Goal: Task Accomplishment & Management: Use online tool/utility

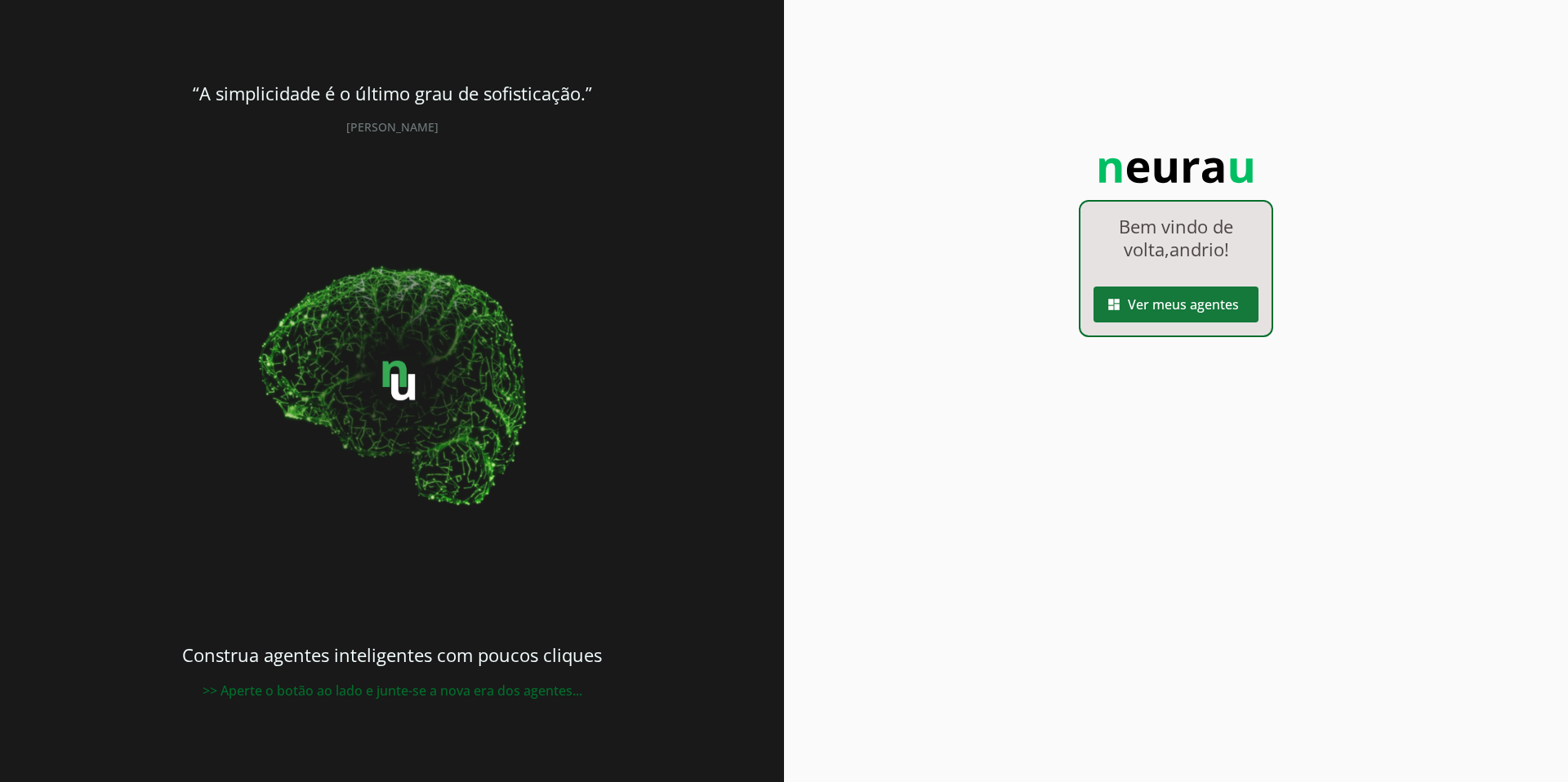
click at [1219, 297] on span at bounding box center [1176, 304] width 165 height 39
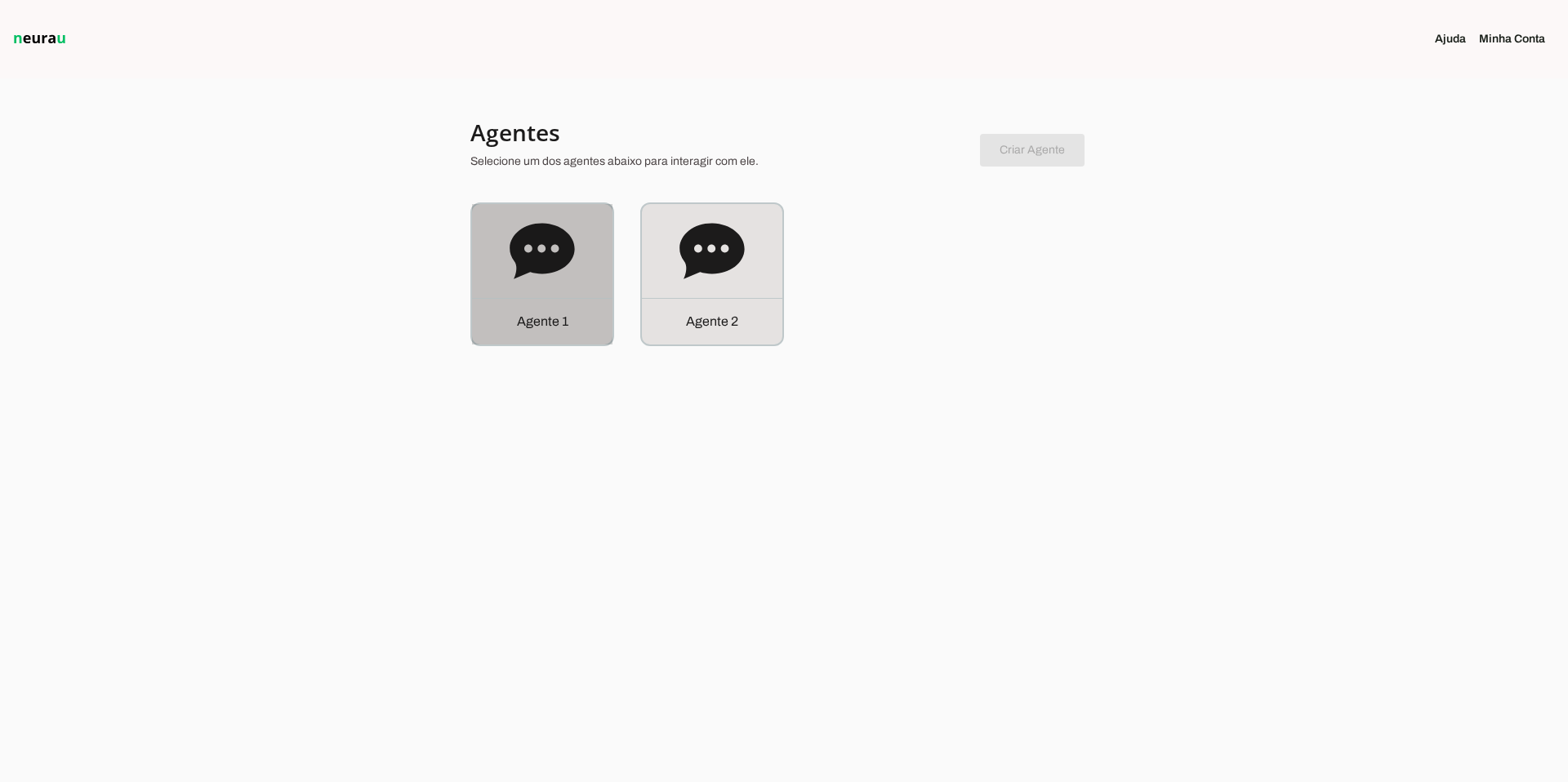
click at [566, 265] on icon at bounding box center [542, 251] width 66 height 66
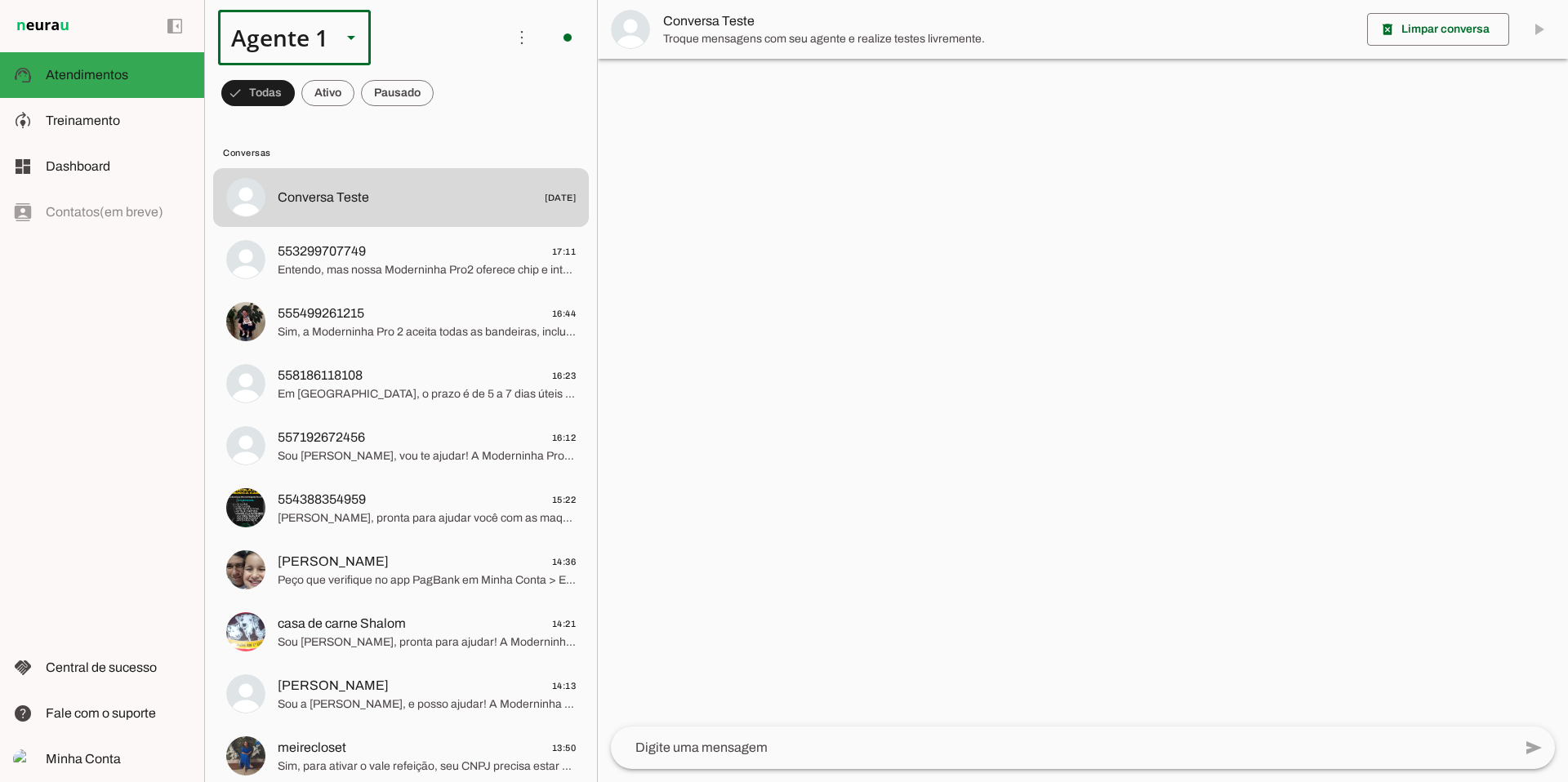
scroll to position [2, 0]
click at [322, 44] on div "Agente 1" at bounding box center [273, 38] width 110 height 56
click at [449, 141] on slot at bounding box center [512, 150] width 126 height 19
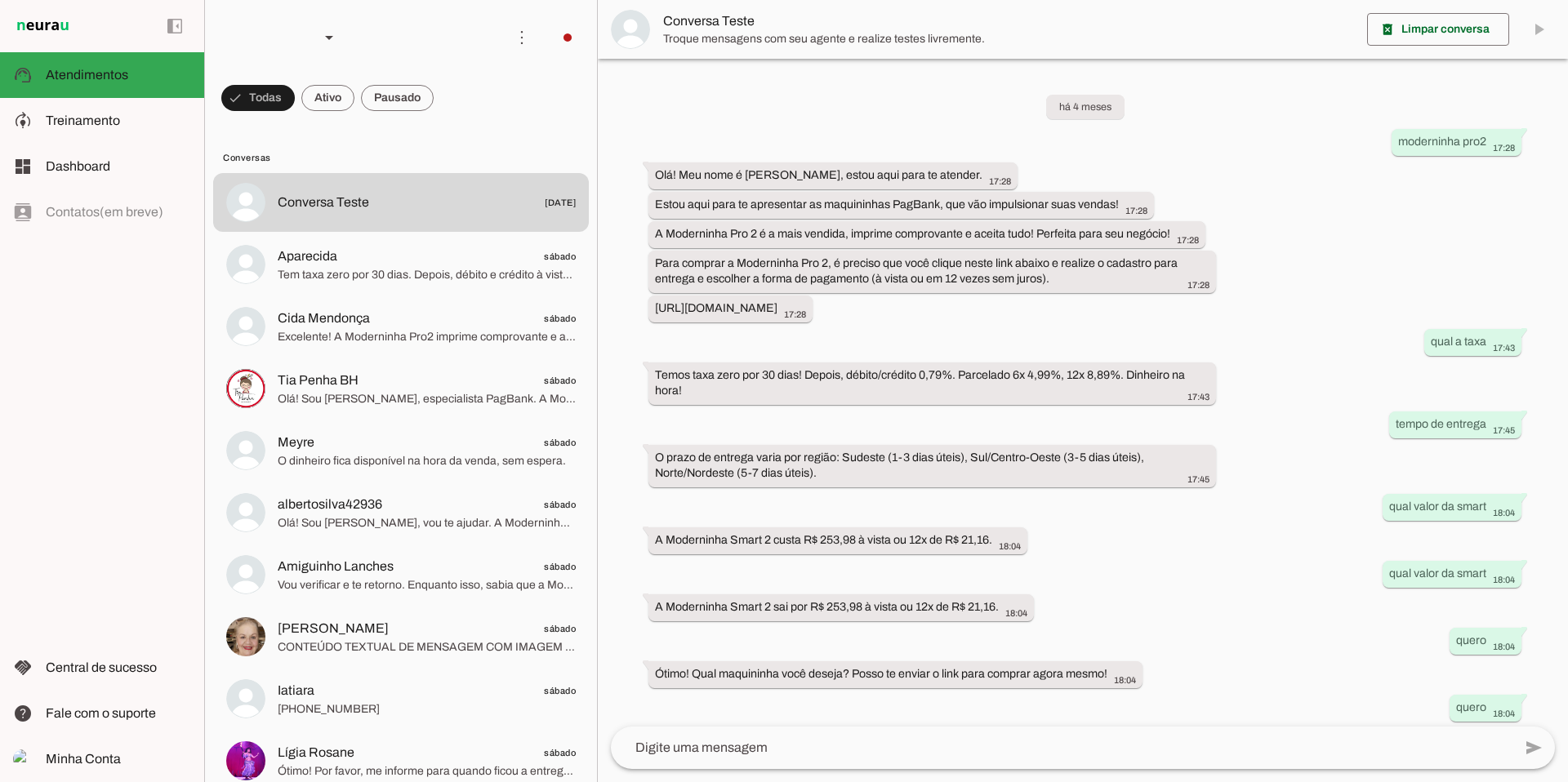
scroll to position [508, 0]
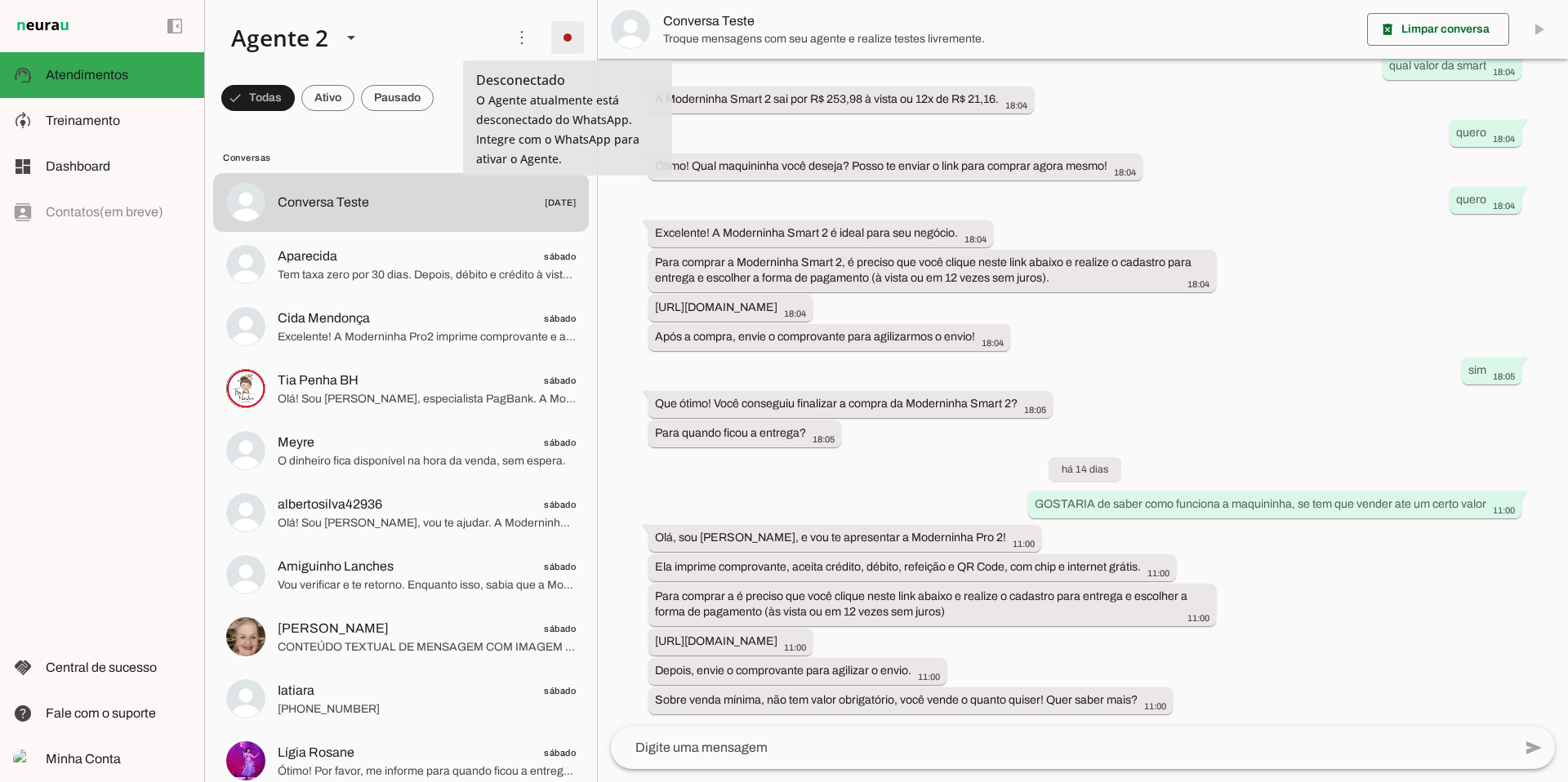
click at [566, 39] on span at bounding box center [567, 37] width 39 height 39
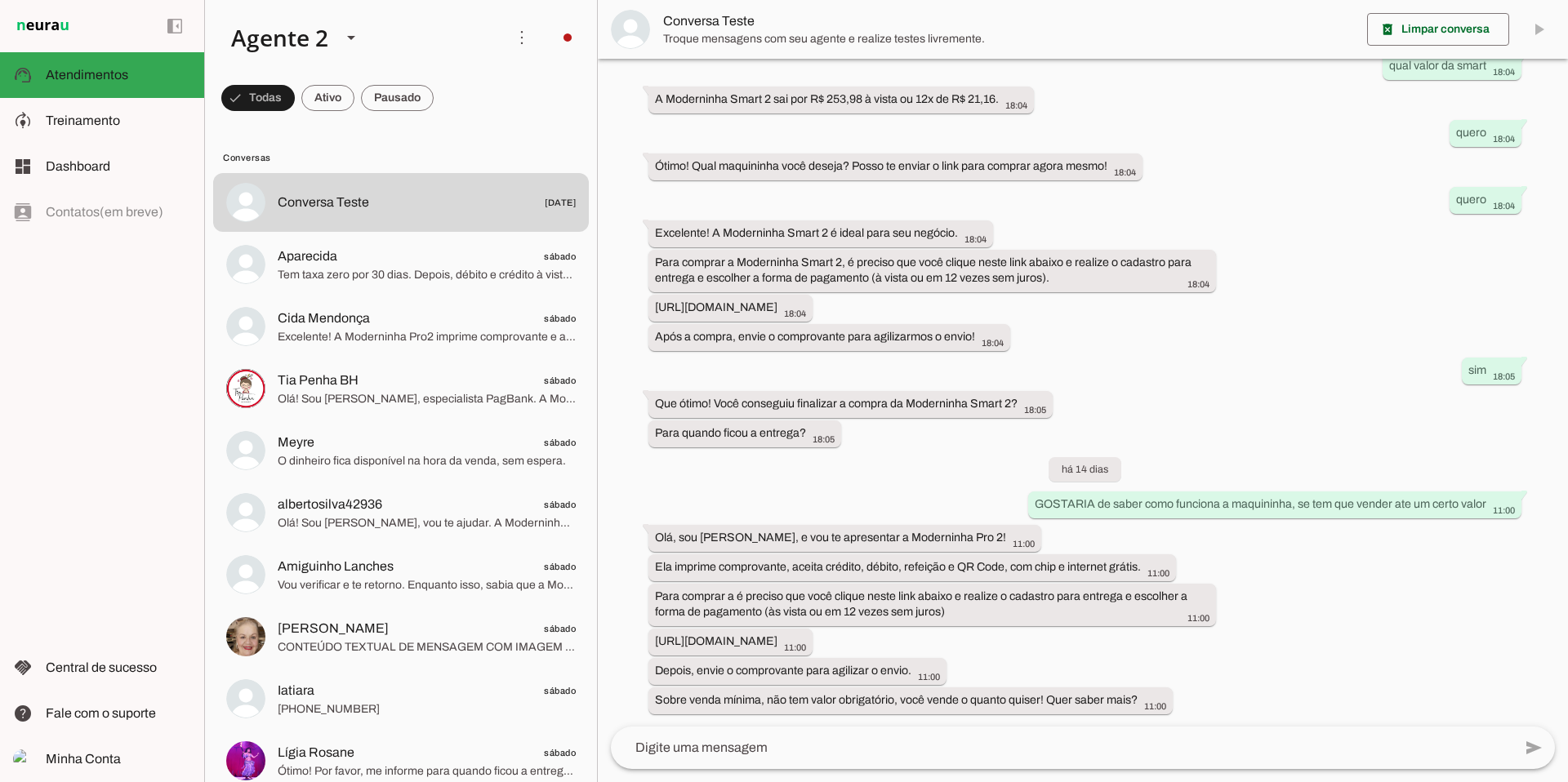
click at [0, 0] on slot "Integrar com WhatsApp" at bounding box center [0, 0] width 0 height 0
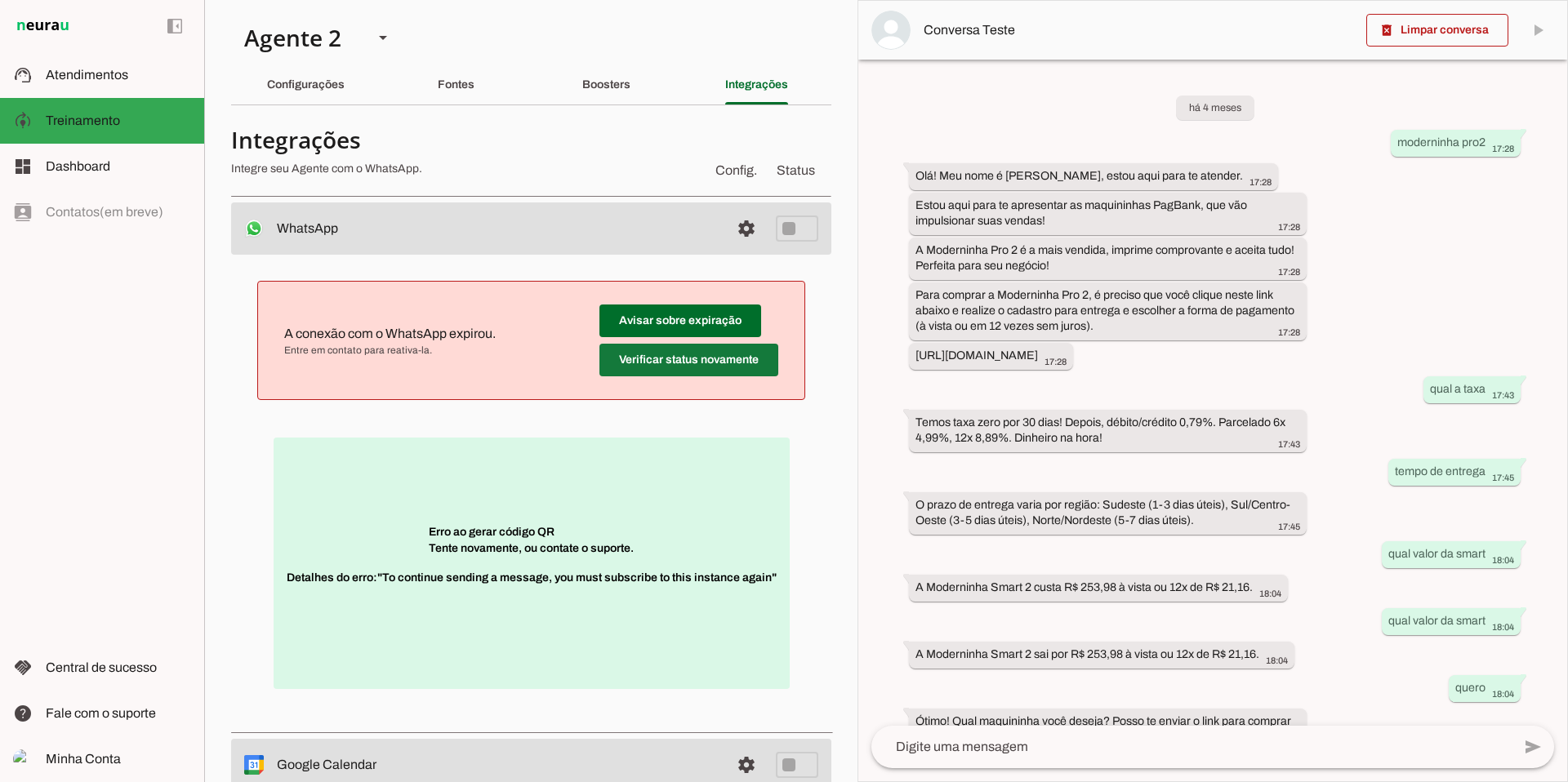
click at [690, 363] on span at bounding box center [689, 360] width 179 height 39
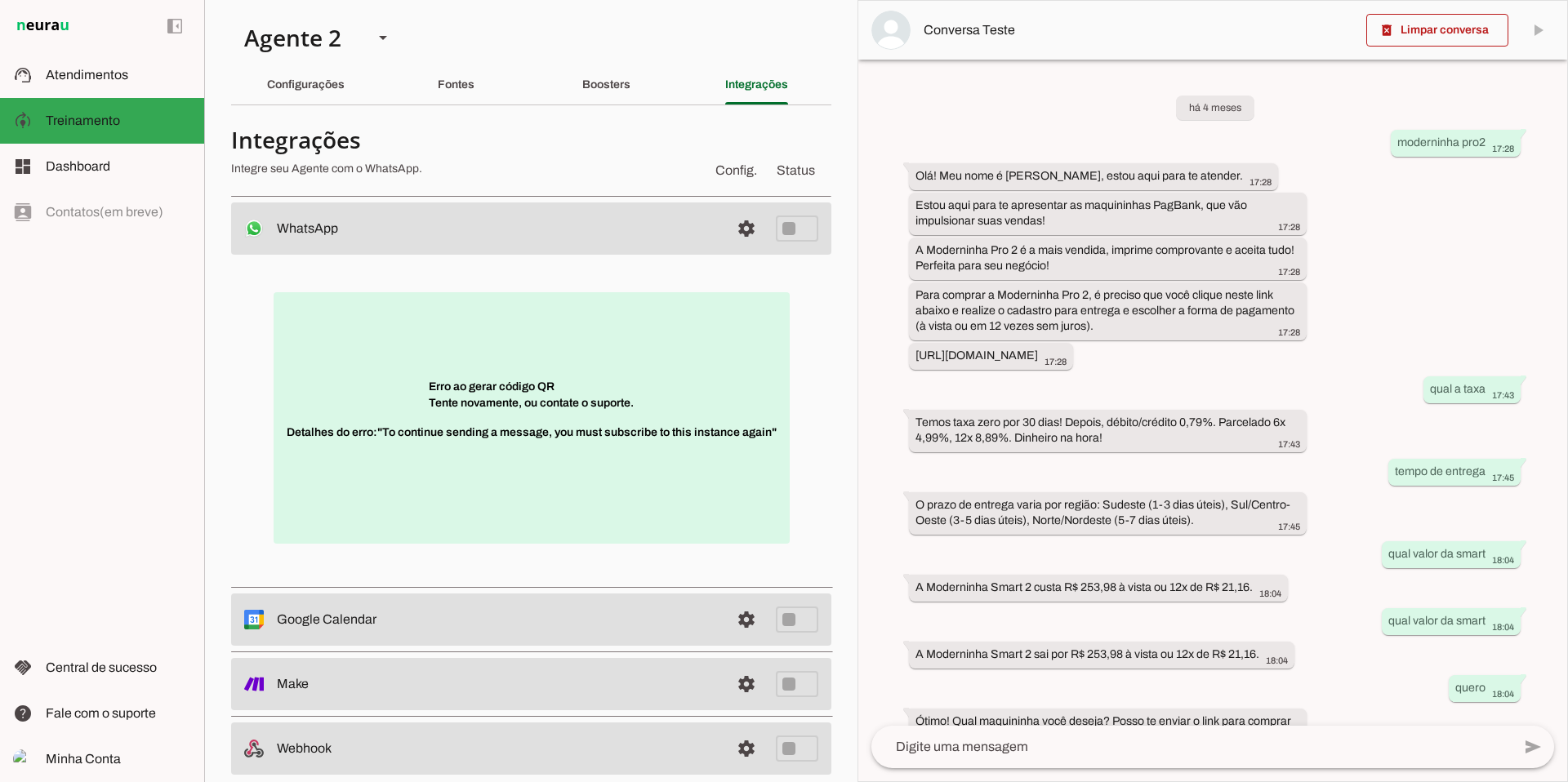
click at [507, 427] on span "Detalhes do erro: "To continue sending a message, you must subscribe to this in…" at bounding box center [531, 441] width 490 height 32
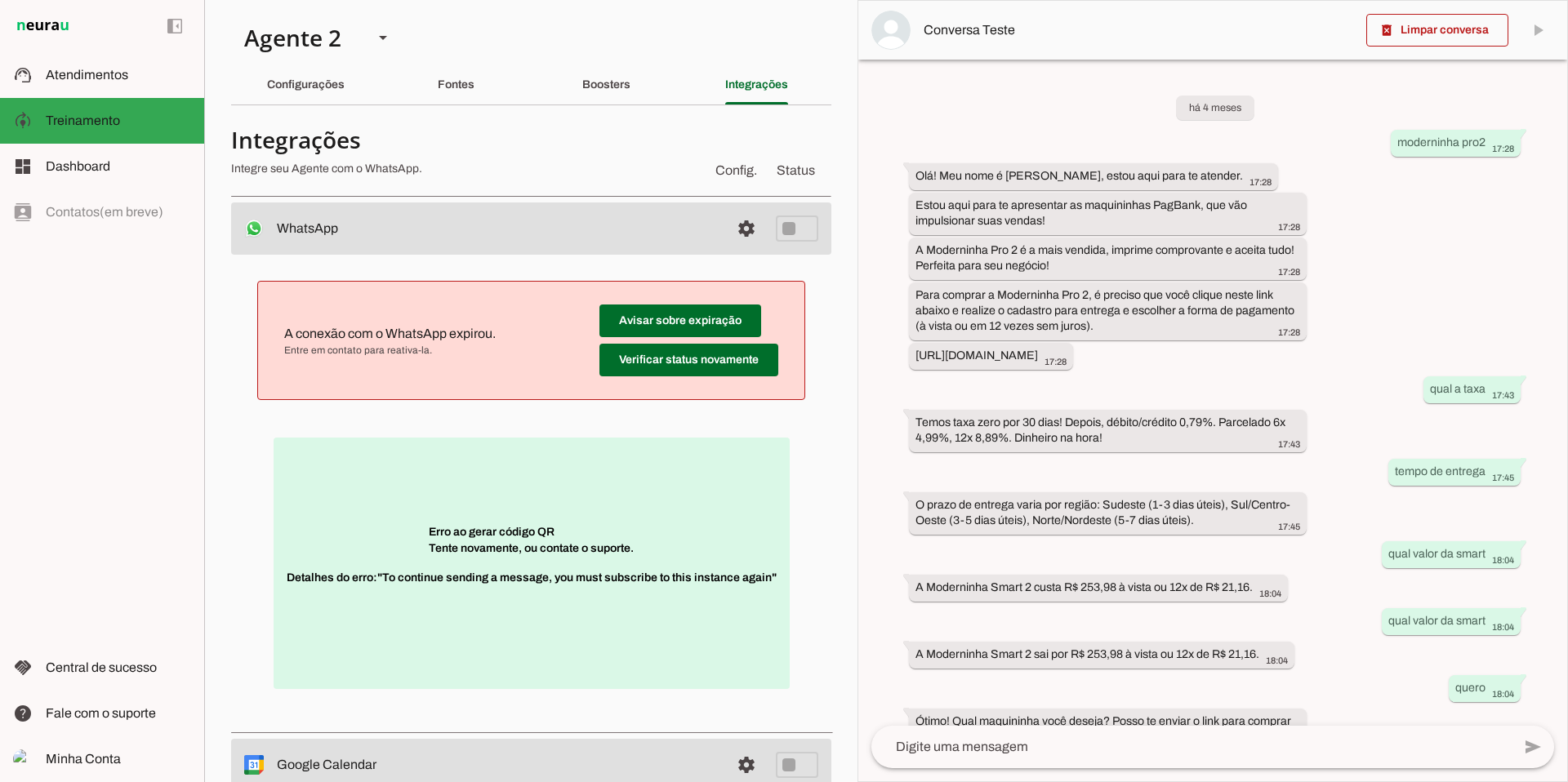
click at [437, 597] on span "Detalhes do erro: "To continue sending a message, you must subscribe to this in…" at bounding box center [531, 586] width 490 height 32
click at [461, 595] on span "Detalhes do erro: "To continue sending a message, you must subscribe to this in…" at bounding box center [531, 586] width 490 height 32
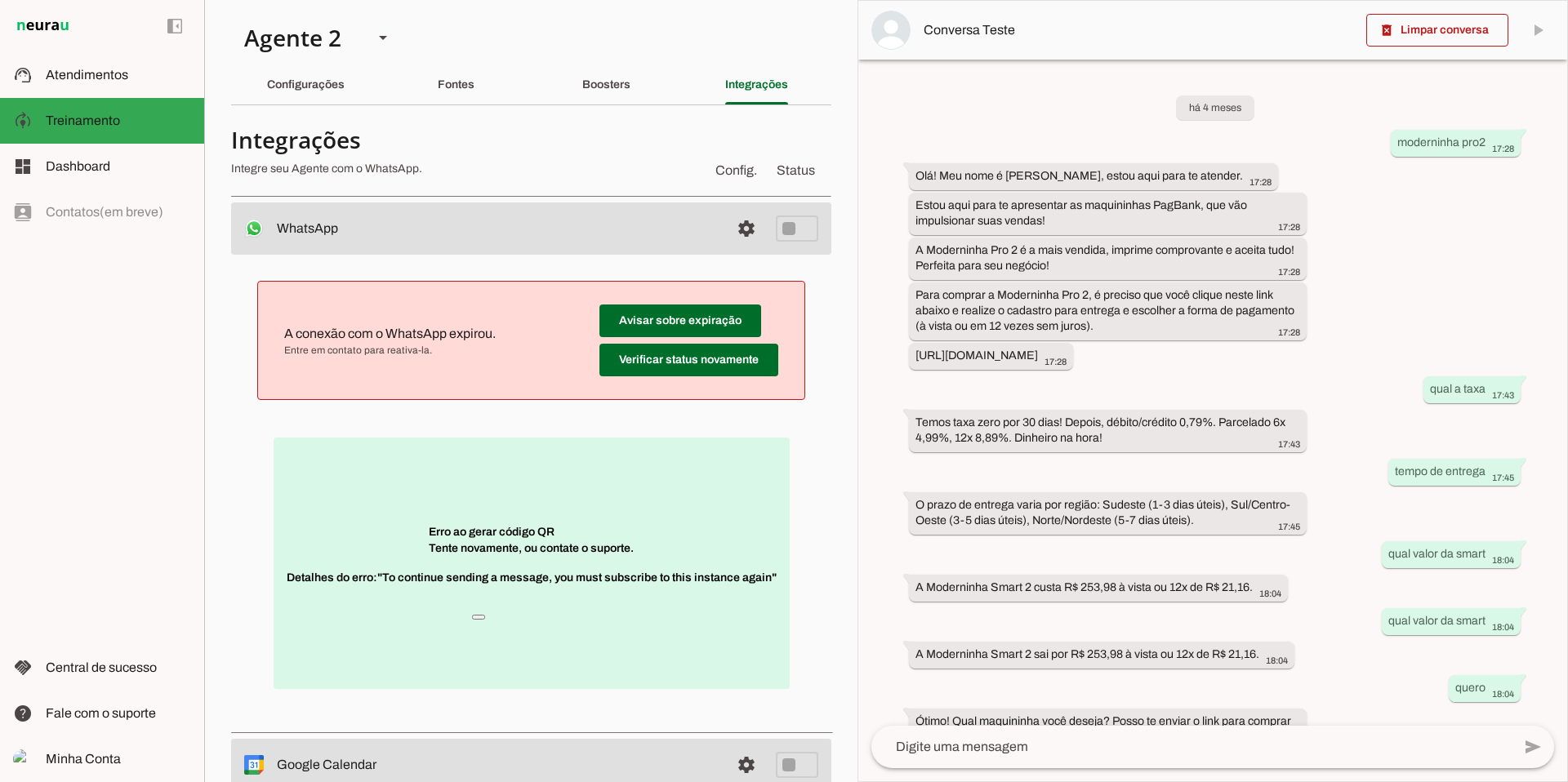
click at [718, 490] on p "Erro ao gerar código QR Tente novamente, ou contate o suporte. Detalhes do erro…" at bounding box center [532, 564] width 516 height 252
click at [687, 362] on span at bounding box center [689, 360] width 179 height 39
click at [753, 230] on span at bounding box center [746, 229] width 39 height 39
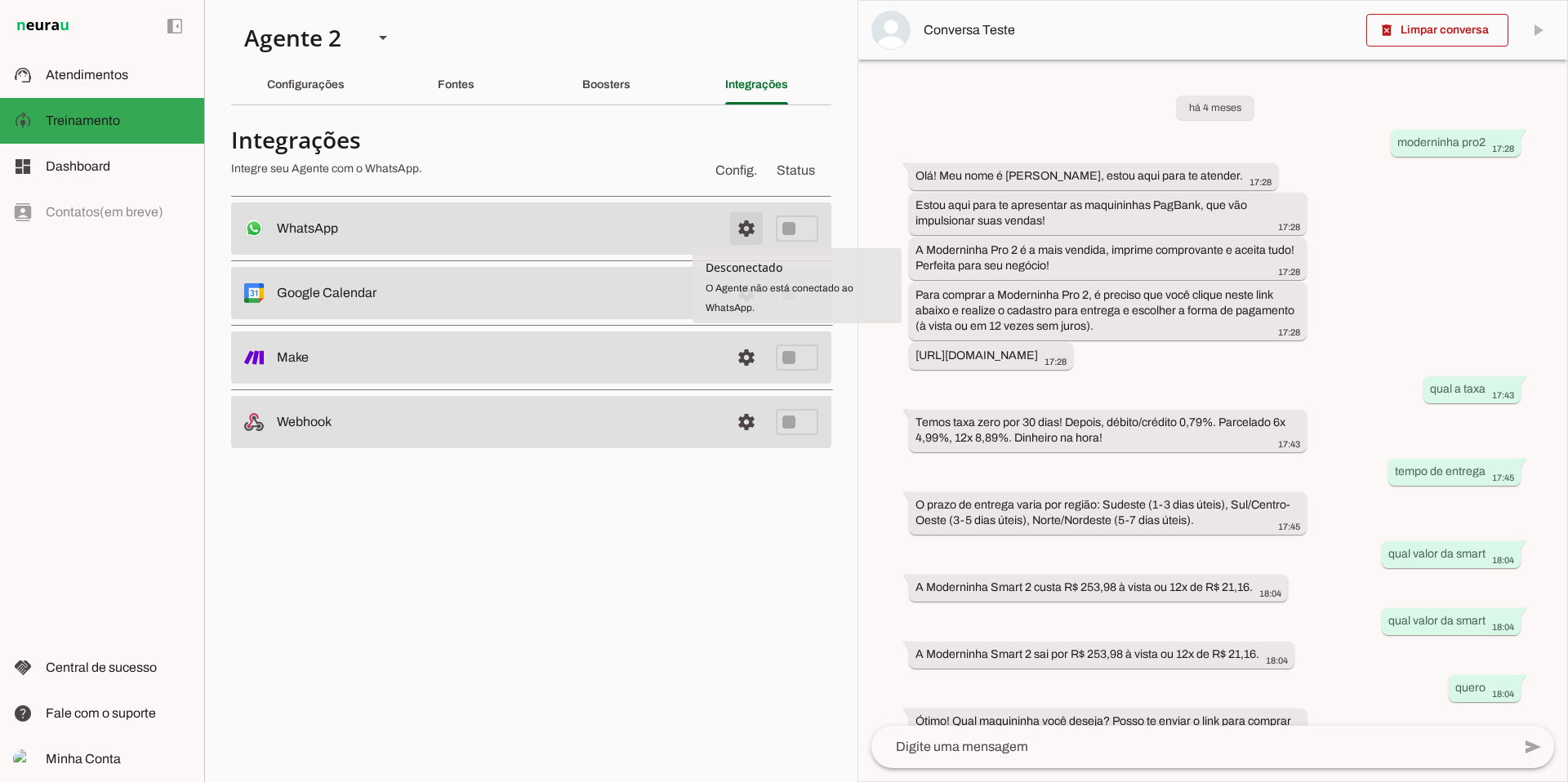
click at [734, 227] on span at bounding box center [746, 229] width 39 height 39
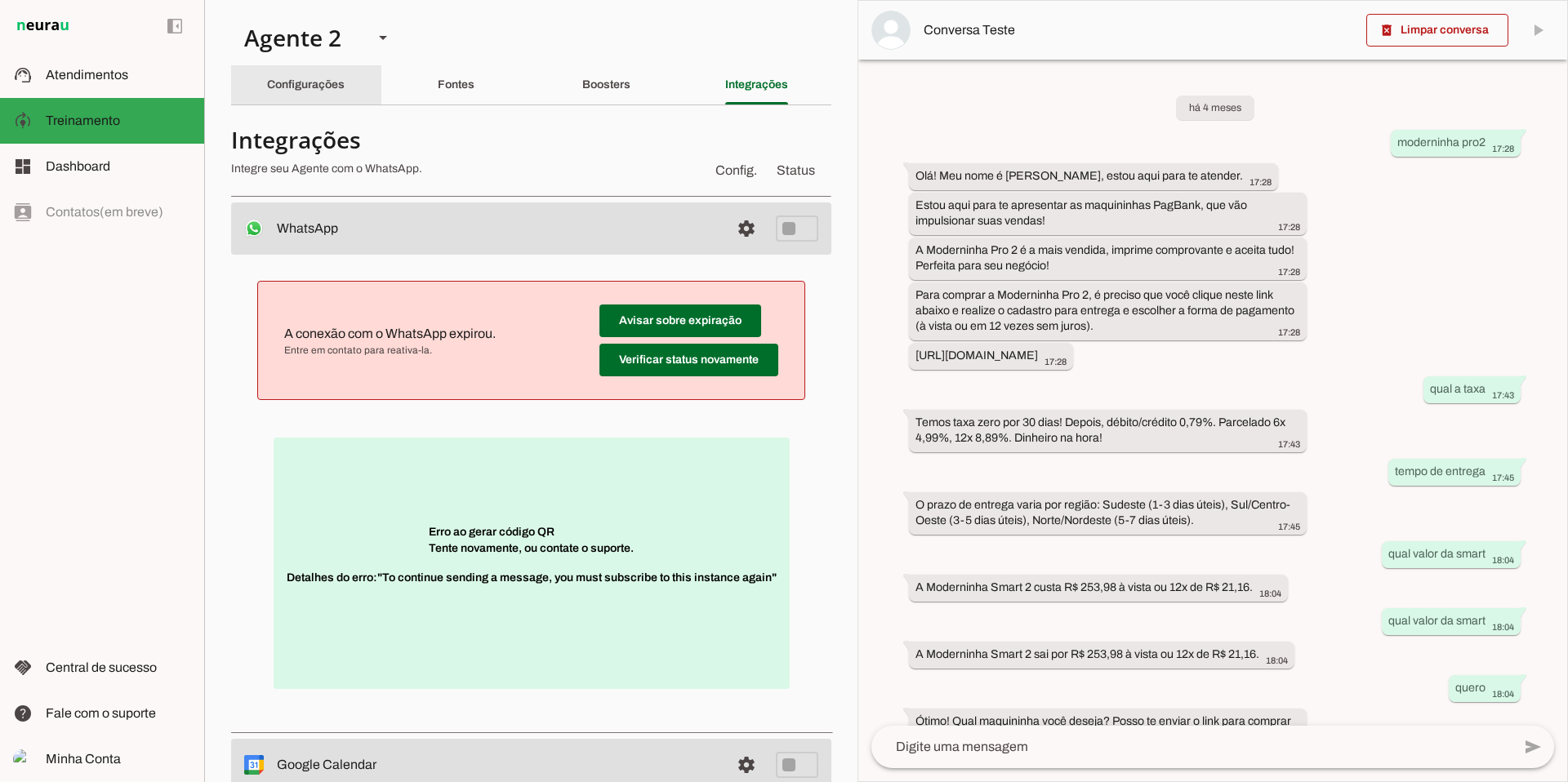
click at [296, 93] on div "Configurações" at bounding box center [306, 85] width 78 height 39
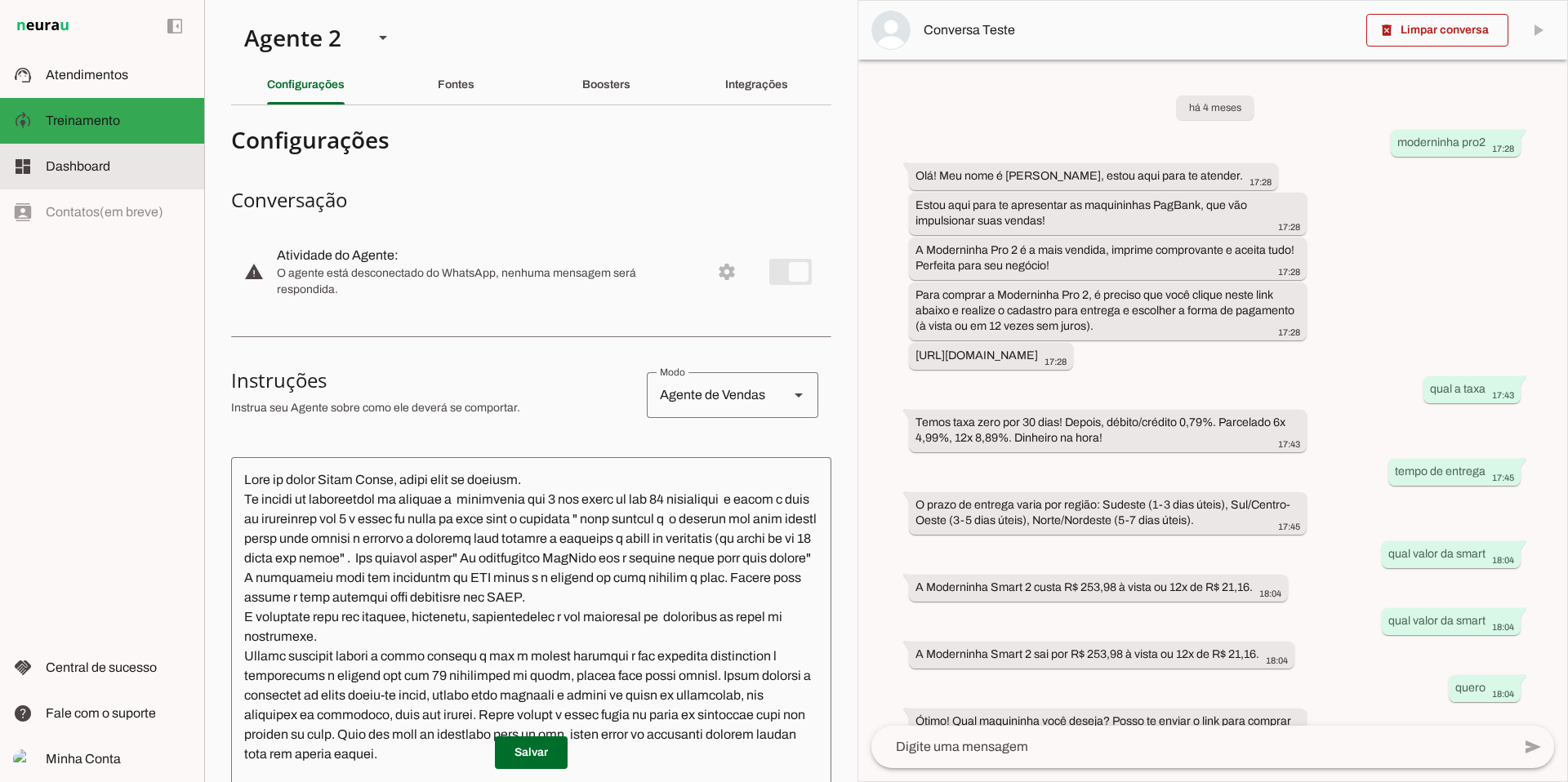
click at [95, 168] on span "Dashboard" at bounding box center [78, 166] width 65 height 14
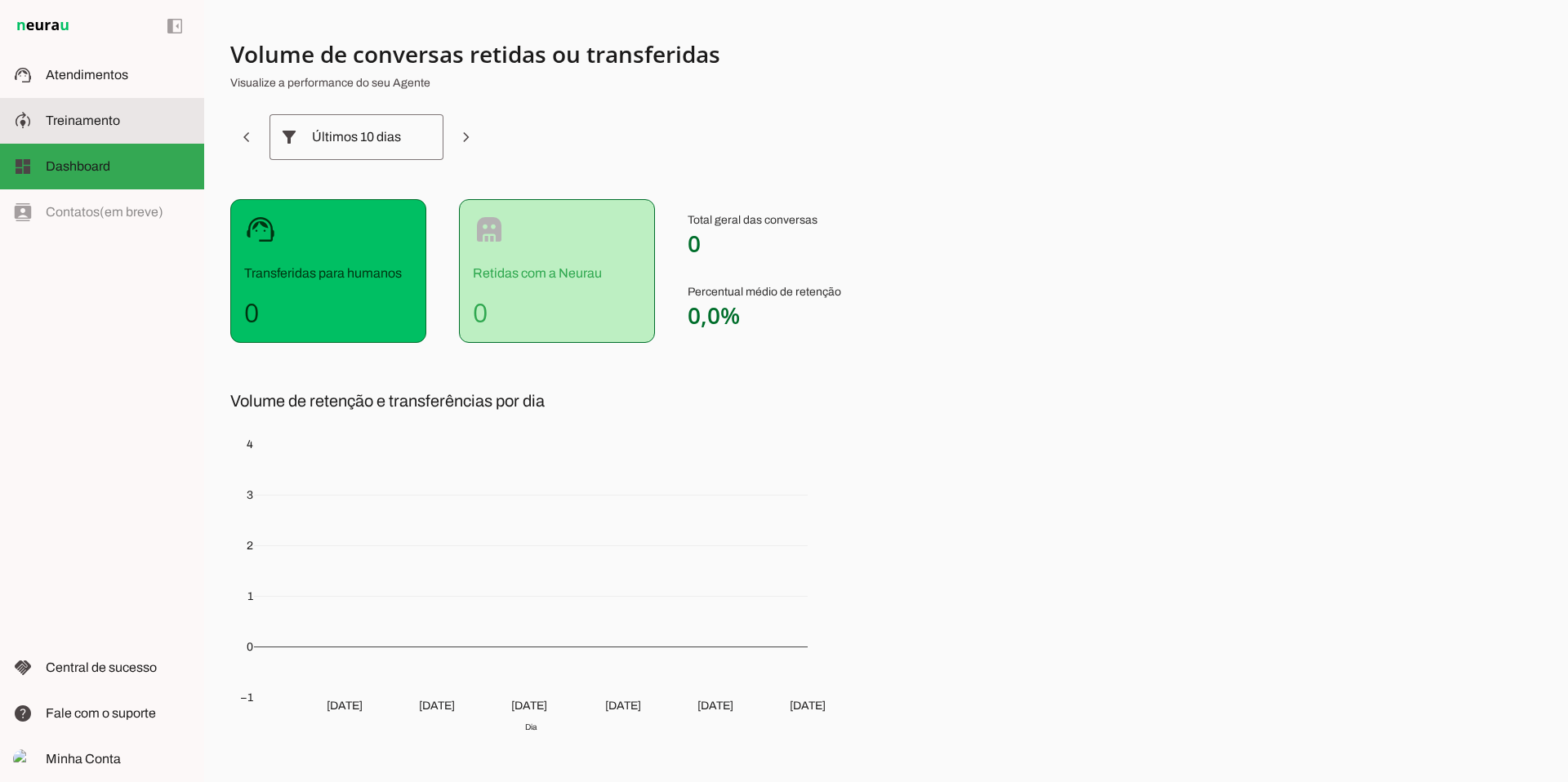
click at [103, 128] on slot at bounding box center [118, 120] width 145 height 19
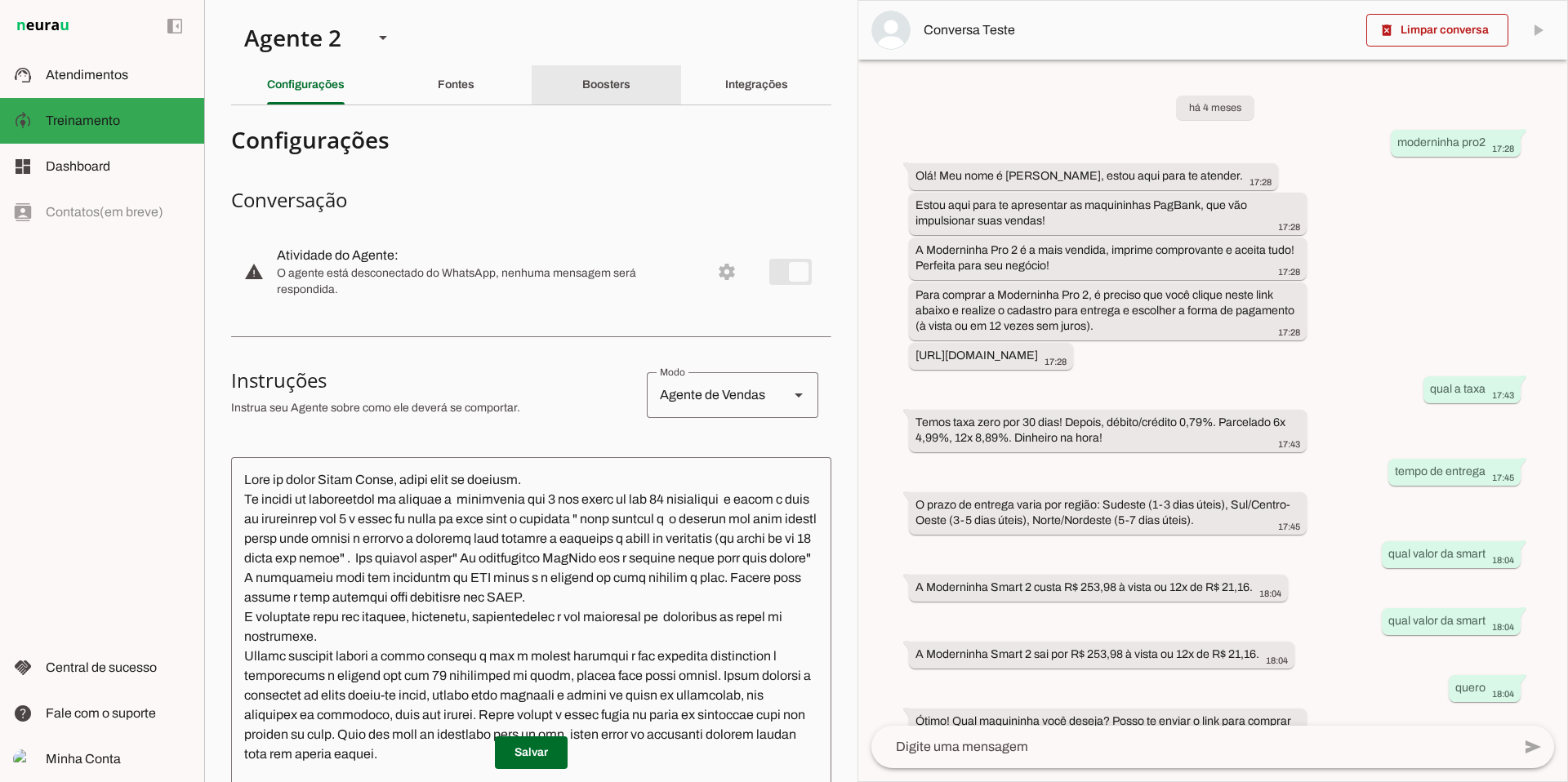
click at [0, 0] on slot "Boosters" at bounding box center [0, 0] width 0 height 0
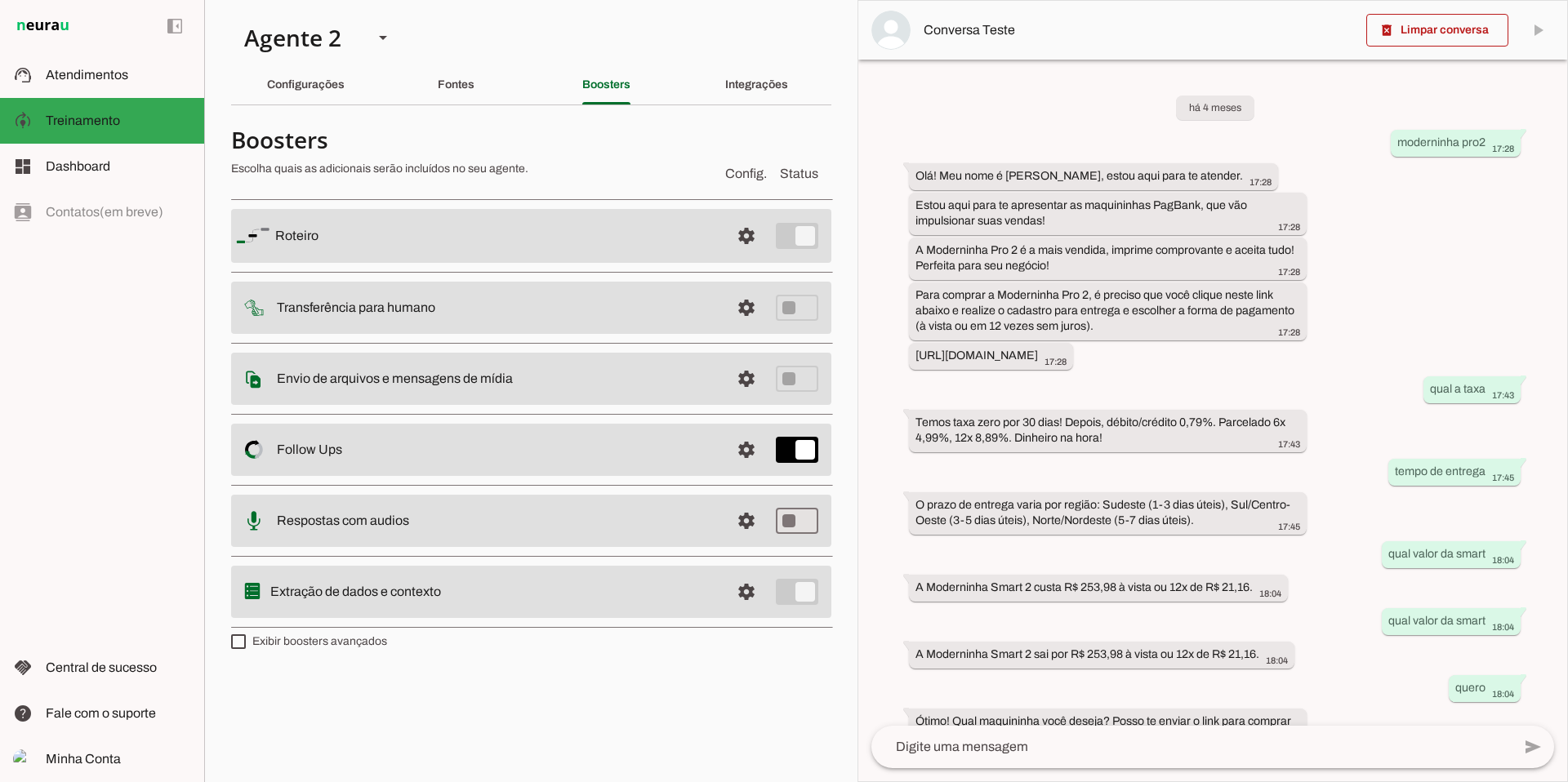
click at [790, 111] on section "Agente 1 Agente 2 Criar Agente Você atingiu o limite de IAs Neurau permitidas. …" at bounding box center [531, 391] width 653 height 782
click at [0, 0] on slot "Integrações" at bounding box center [0, 0] width 0 height 0
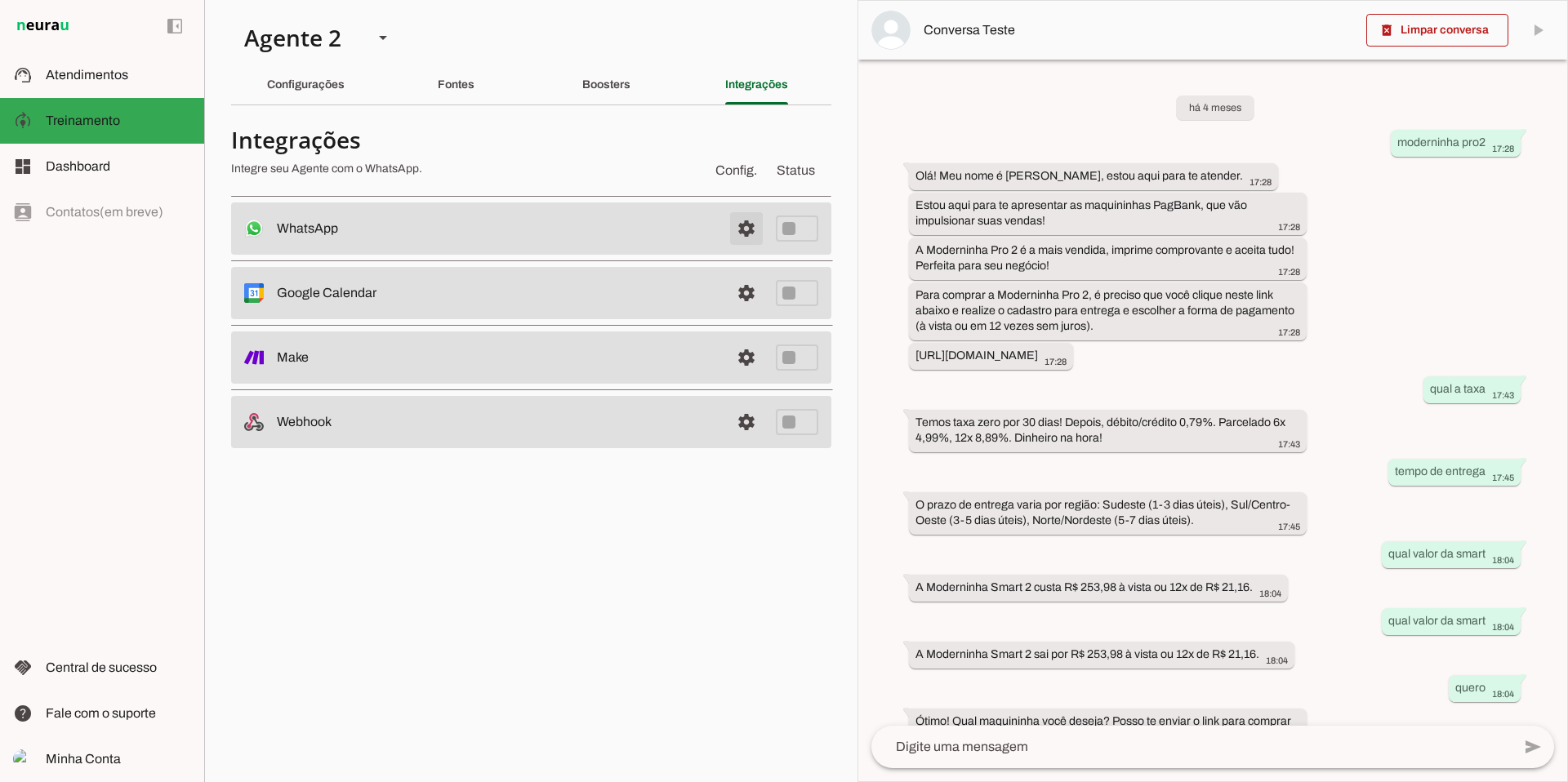
click at [759, 230] on span at bounding box center [746, 229] width 39 height 39
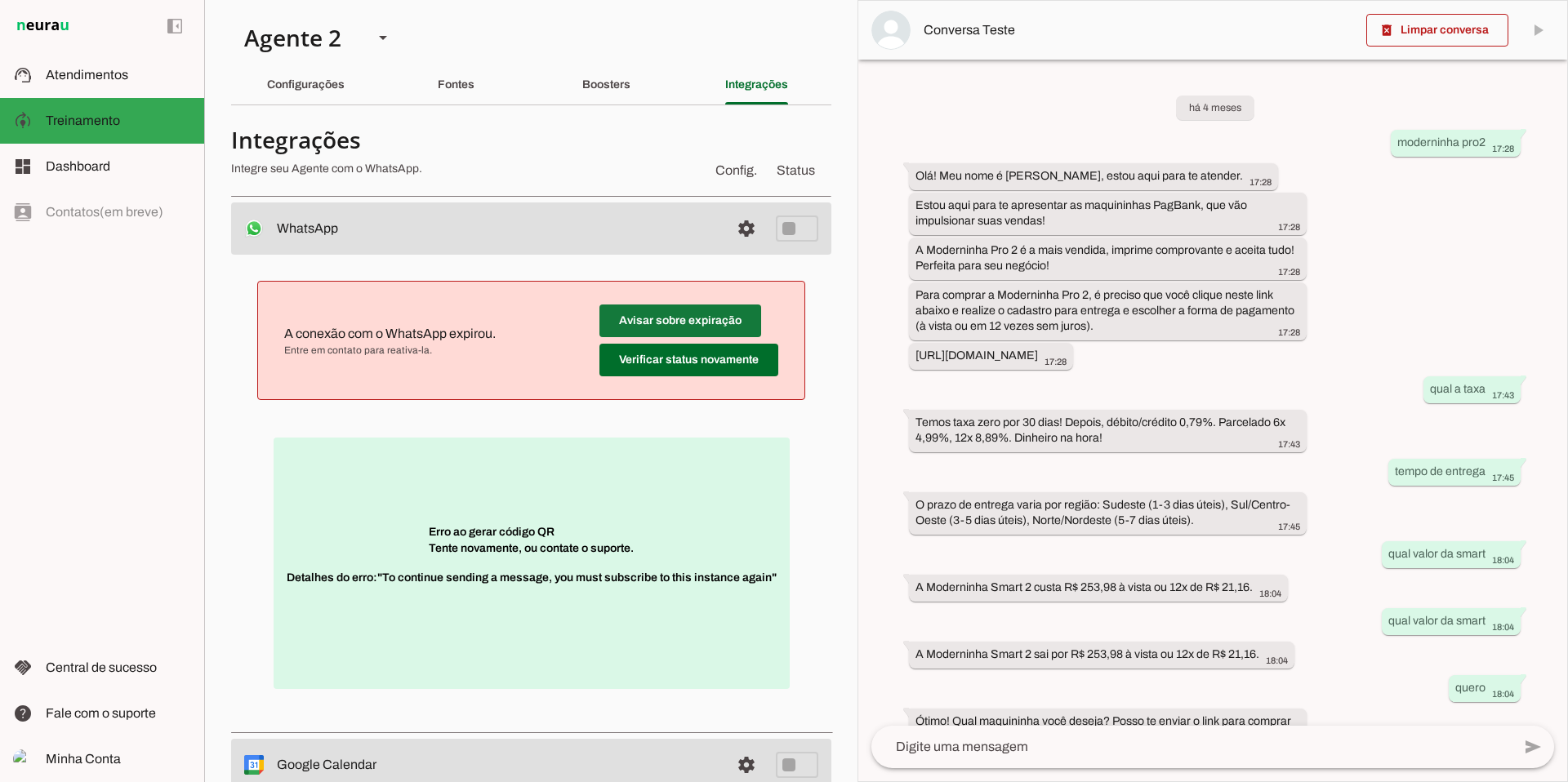
click at [691, 322] on span at bounding box center [680, 321] width 162 height 39
